Goal: Check status: Check status

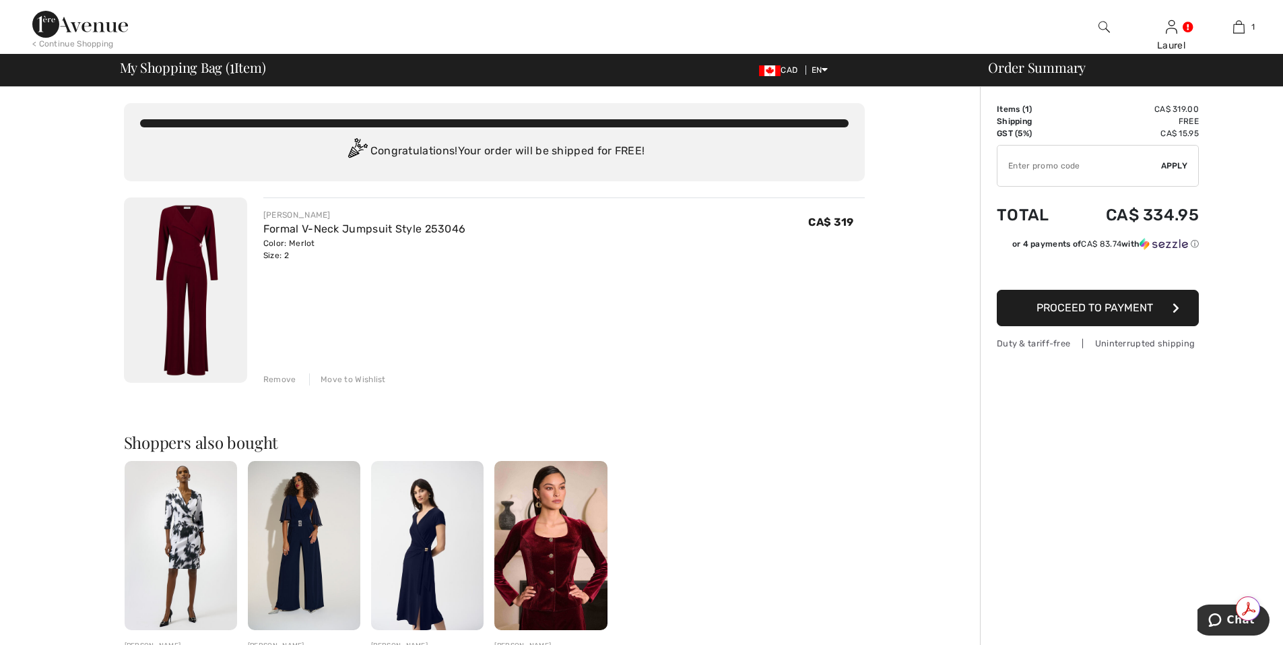
click at [189, 352] on img at bounding box center [185, 289] width 123 height 185
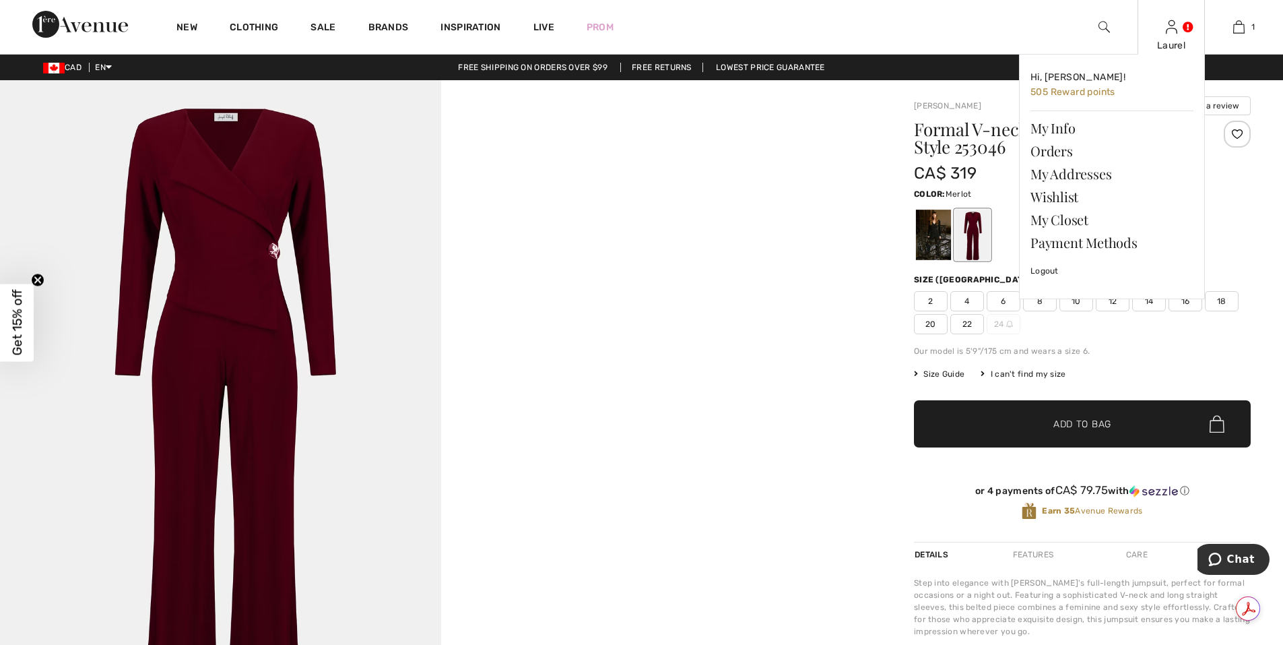
click at [1171, 34] on img at bounding box center [1171, 27] width 11 height 16
click at [1067, 153] on link "Orders" at bounding box center [1112, 150] width 163 height 23
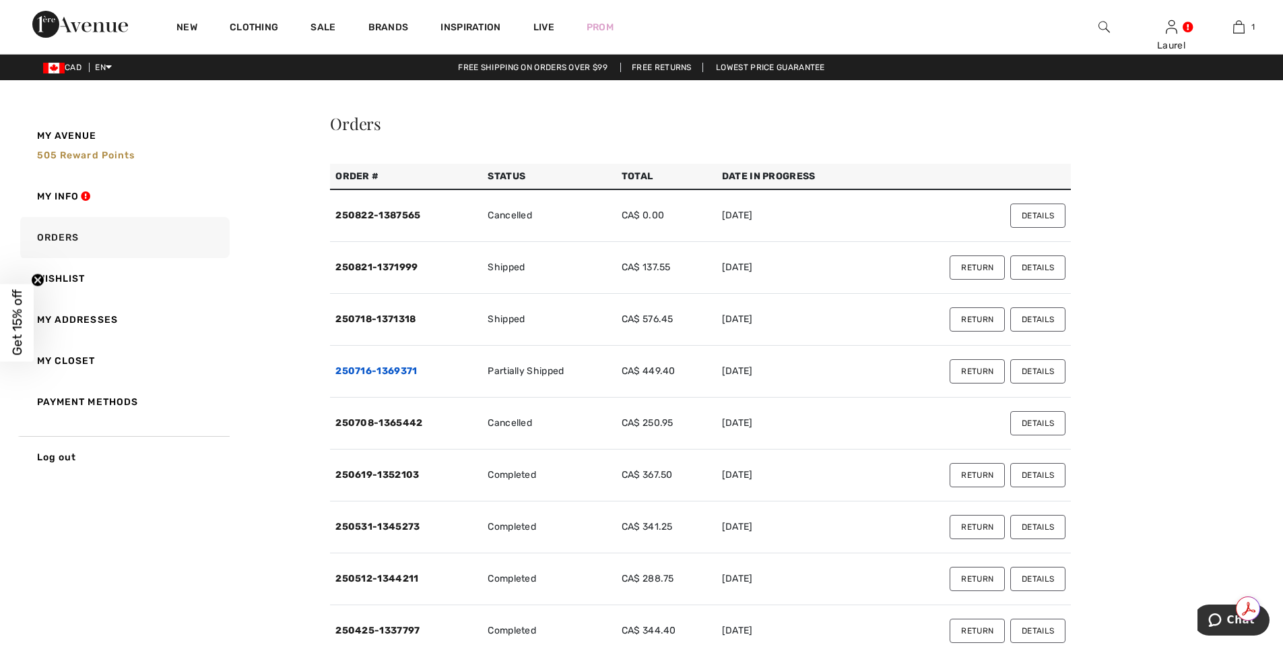
click at [384, 371] on link "250716-1369371" at bounding box center [377, 370] width 82 height 11
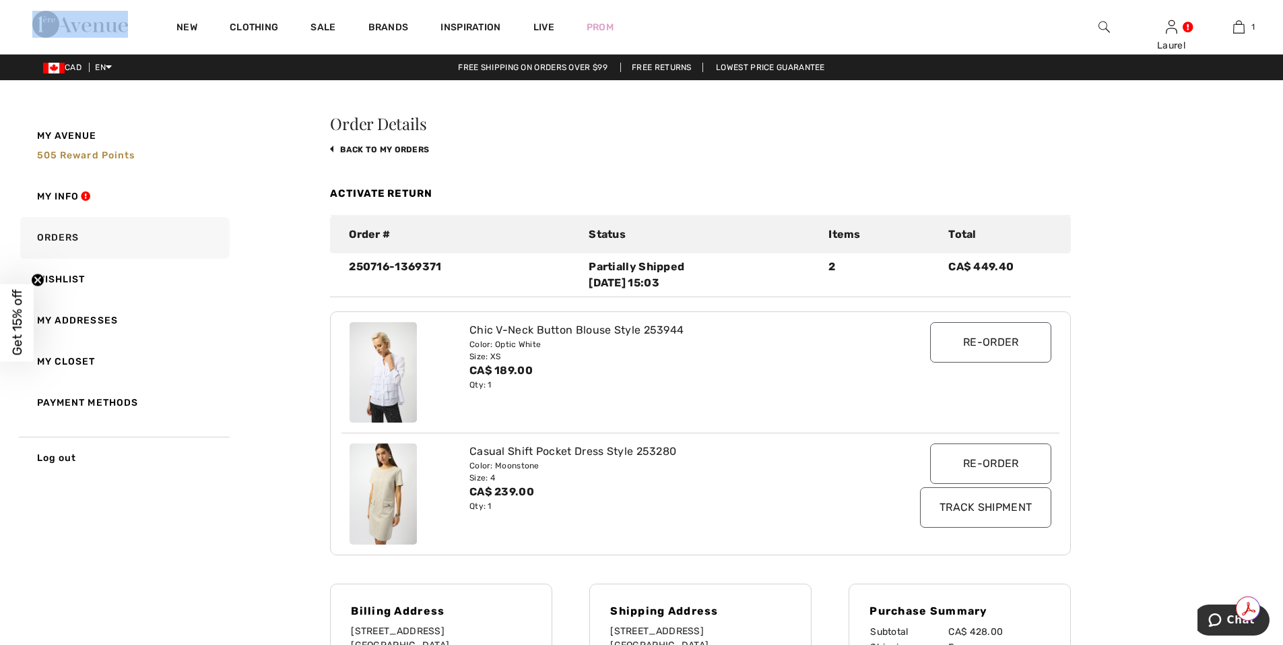
click at [384, 371] on body "We value your privacy We use cookies to enhance your browsing experience, serve…" at bounding box center [641, 535] width 1283 height 1071
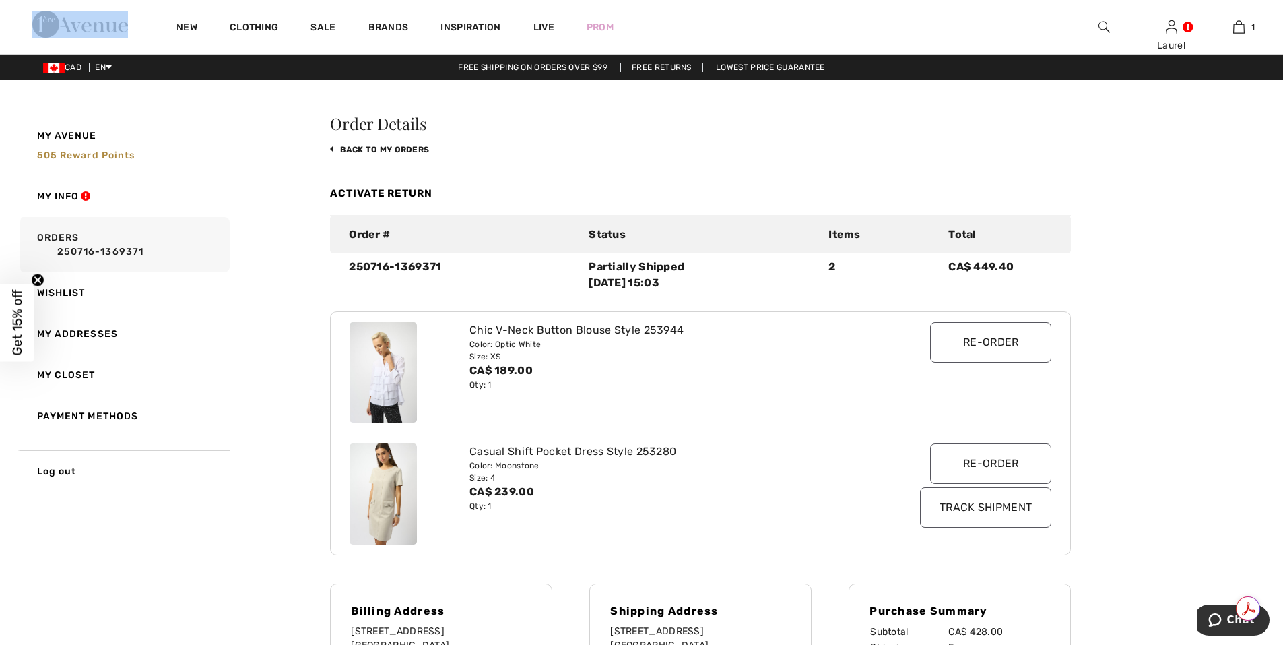
click at [403, 391] on img at bounding box center [383, 372] width 67 height 101
click at [399, 381] on img at bounding box center [383, 372] width 67 height 101
click at [391, 382] on img at bounding box center [383, 372] width 67 height 101
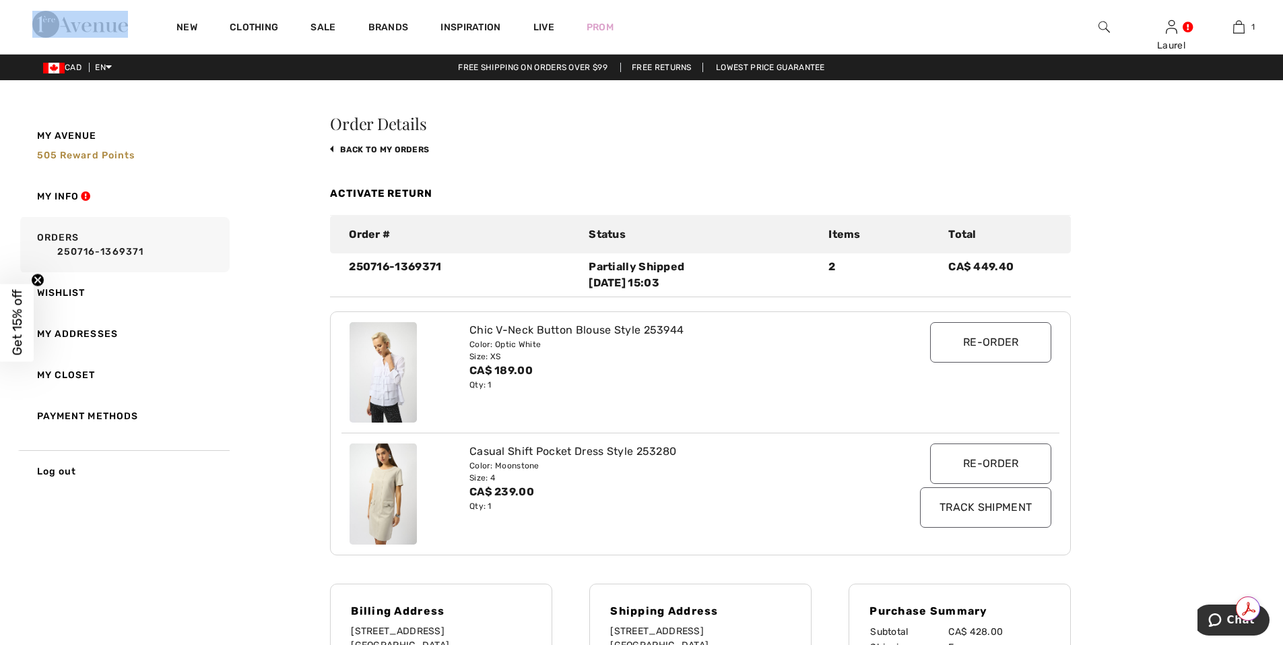
click at [391, 382] on img at bounding box center [383, 372] width 67 height 101
